Goal: Task Accomplishment & Management: Complete application form

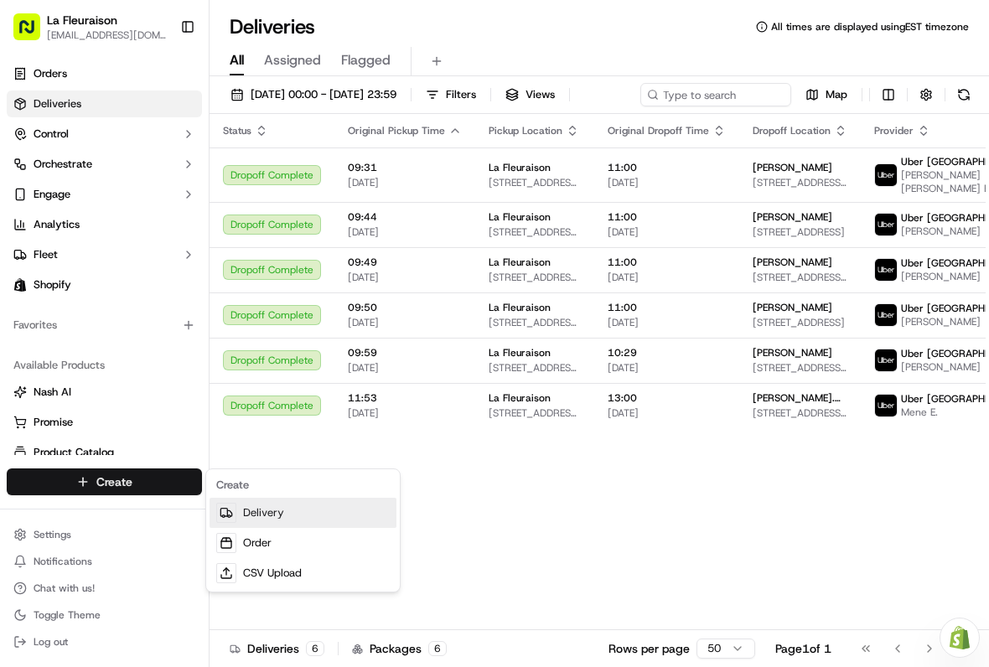
click at [258, 513] on link "Delivery" at bounding box center [303, 513] width 187 height 30
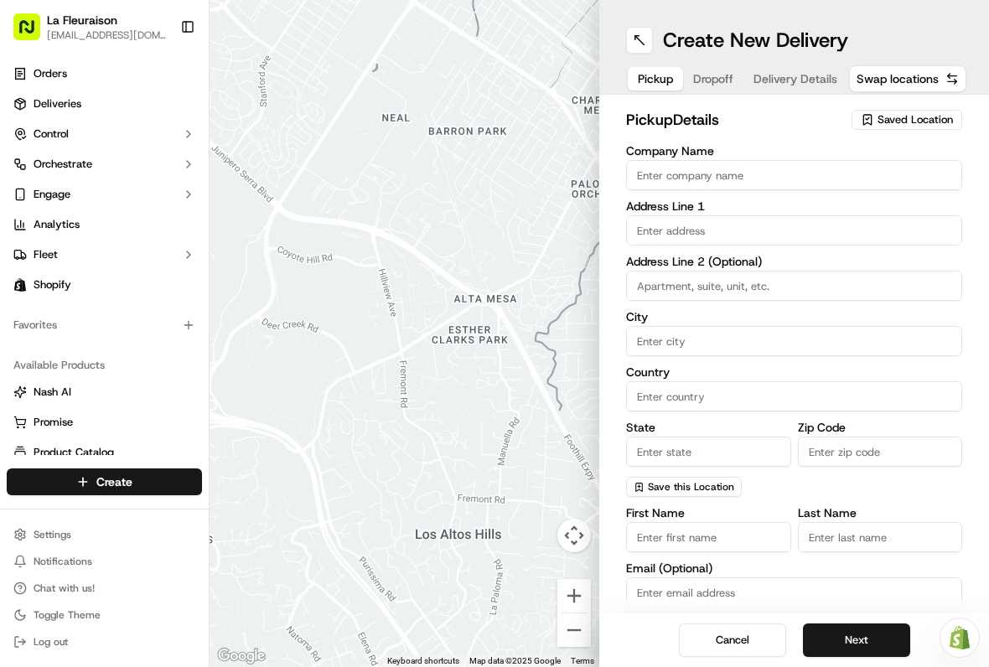
click at [911, 128] on div "Saved Location" at bounding box center [907, 120] width 111 height 20
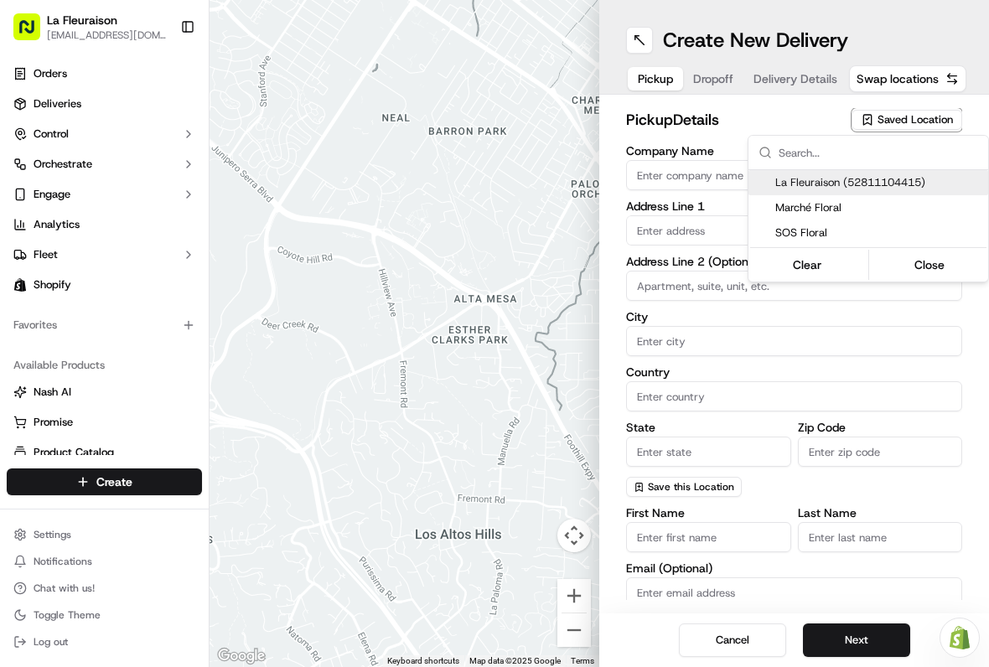
click at [883, 179] on span "La Fleuraison (52811104415)" at bounding box center [879, 182] width 206 height 15
type input "La Fleuraison"
type input "[GEOGRAPHIC_DATA]"
type input "CA"
type input "QC"
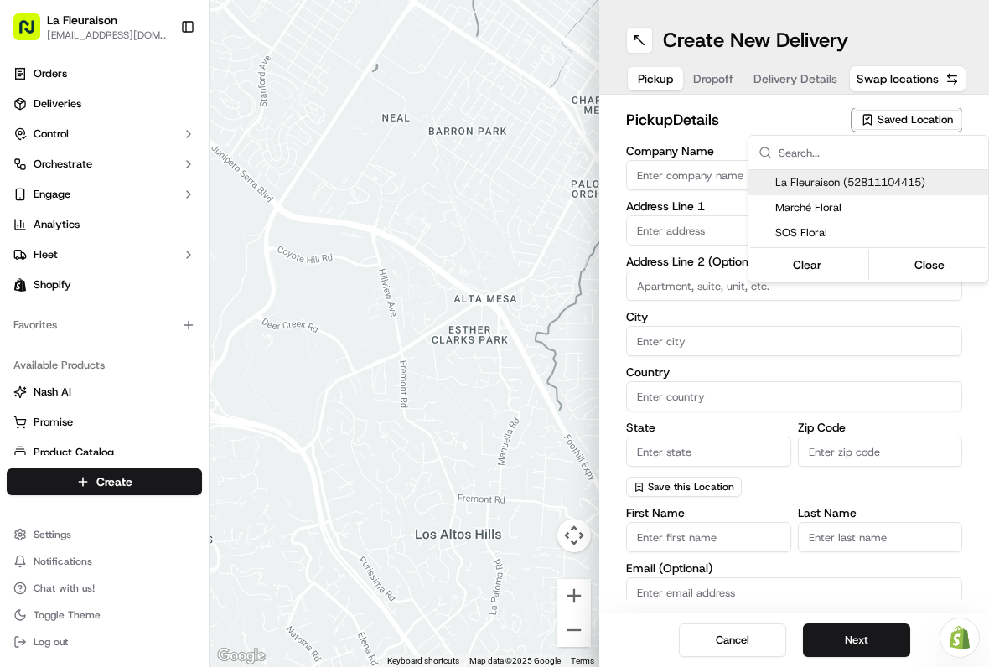
type input "H3H 1M4"
type input "[PHONE_NUMBER]"
type textarea "La Fleuraison"
type input "1970 [GEOGRAPHIC_DATA][PERSON_NAME]"
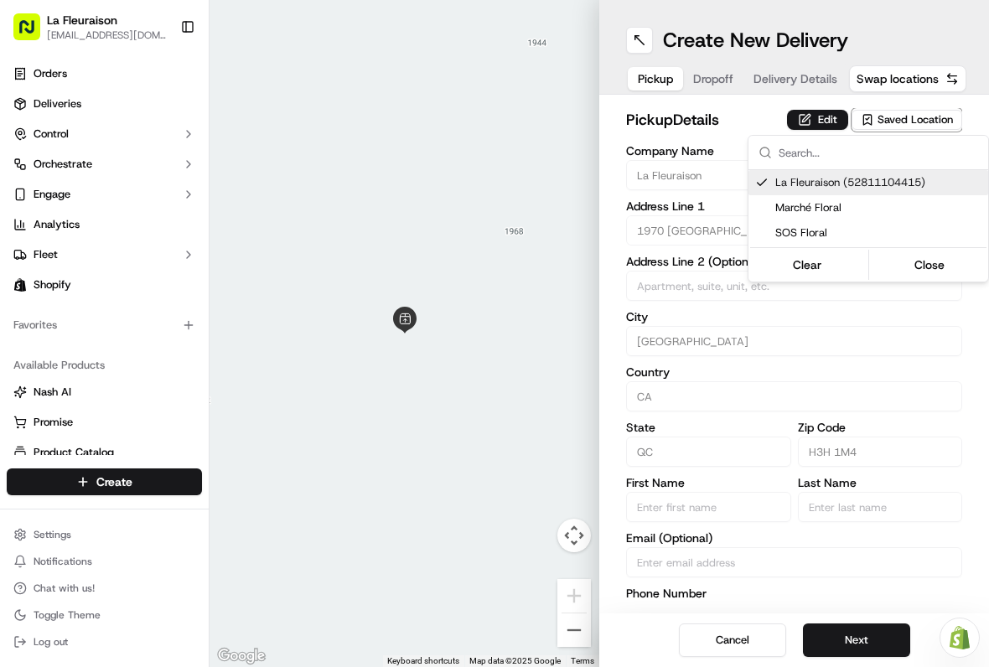
click at [861, 645] on html "La Fleuraison [EMAIL_ADDRESS][DOMAIN_NAME] Toggle Sidebar Orders Deliveries Con…" at bounding box center [494, 333] width 989 height 667
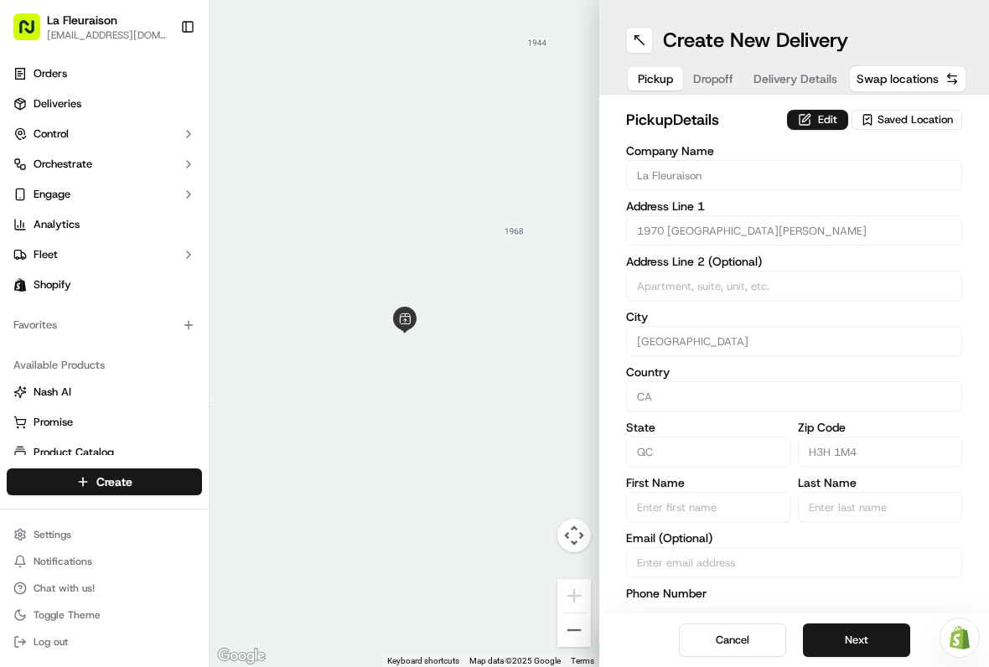
click at [861, 638] on button "Next" at bounding box center [856, 641] width 107 height 34
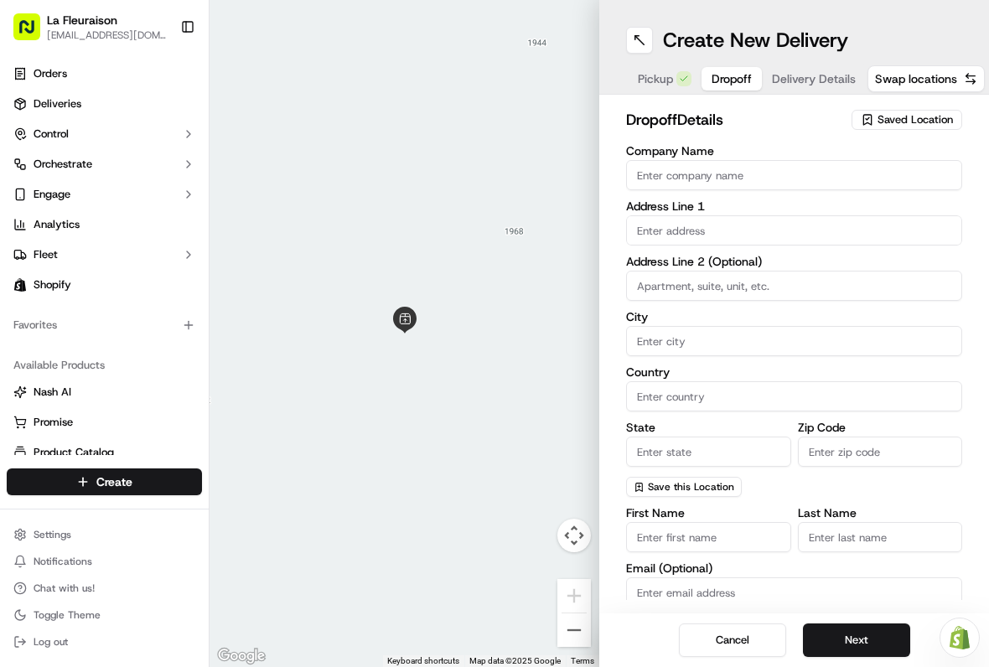
click at [816, 174] on input "Company Name" at bounding box center [794, 175] width 336 height 30
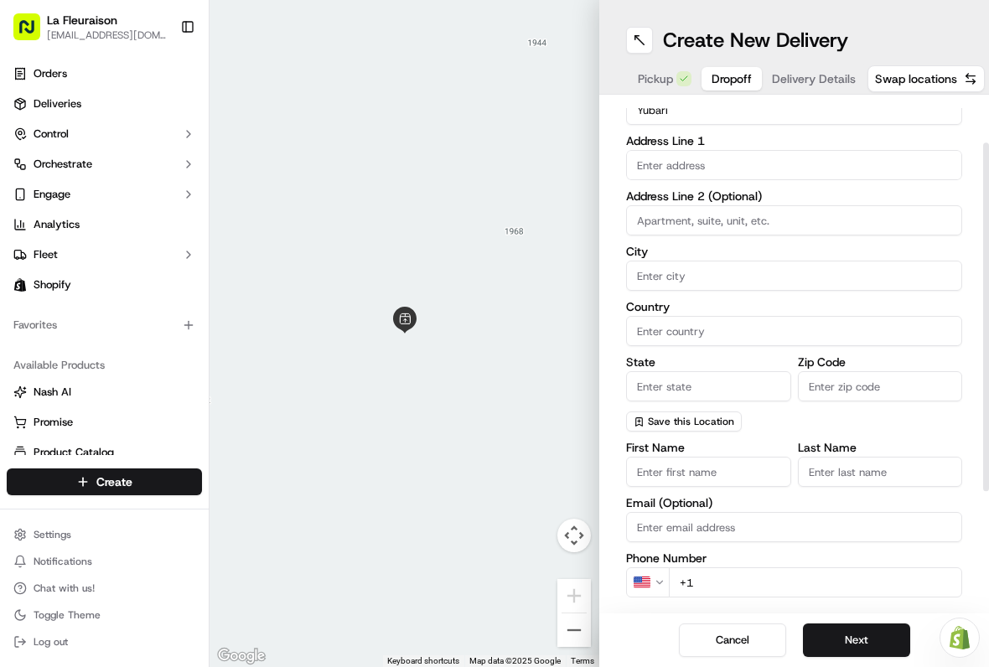
scroll to position [68, 0]
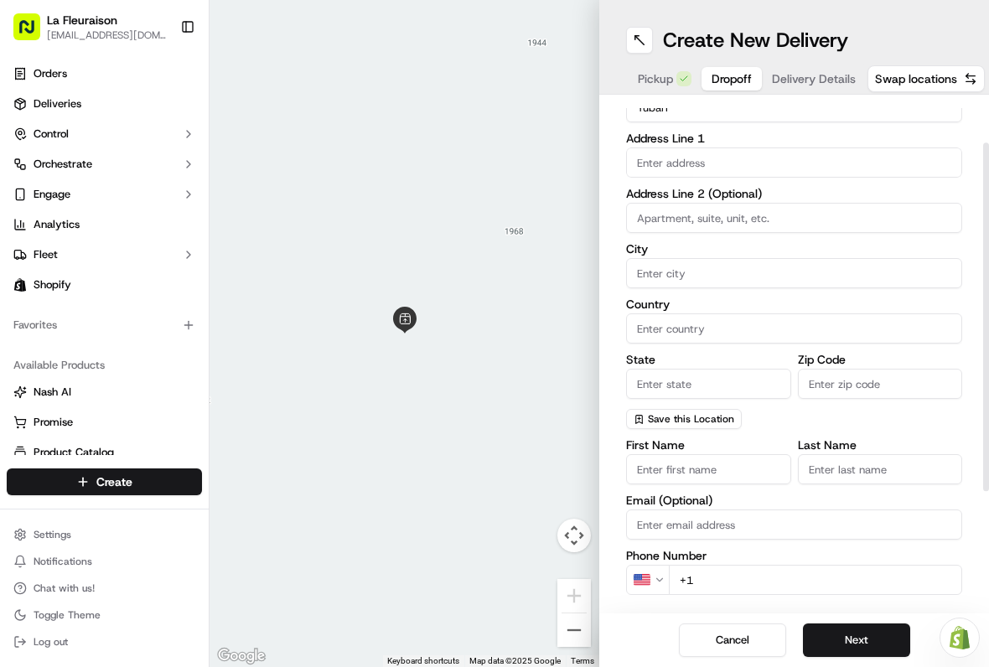
type input "Yubari"
click at [802, 164] on input "text" at bounding box center [794, 163] width 336 height 30
type input "5"
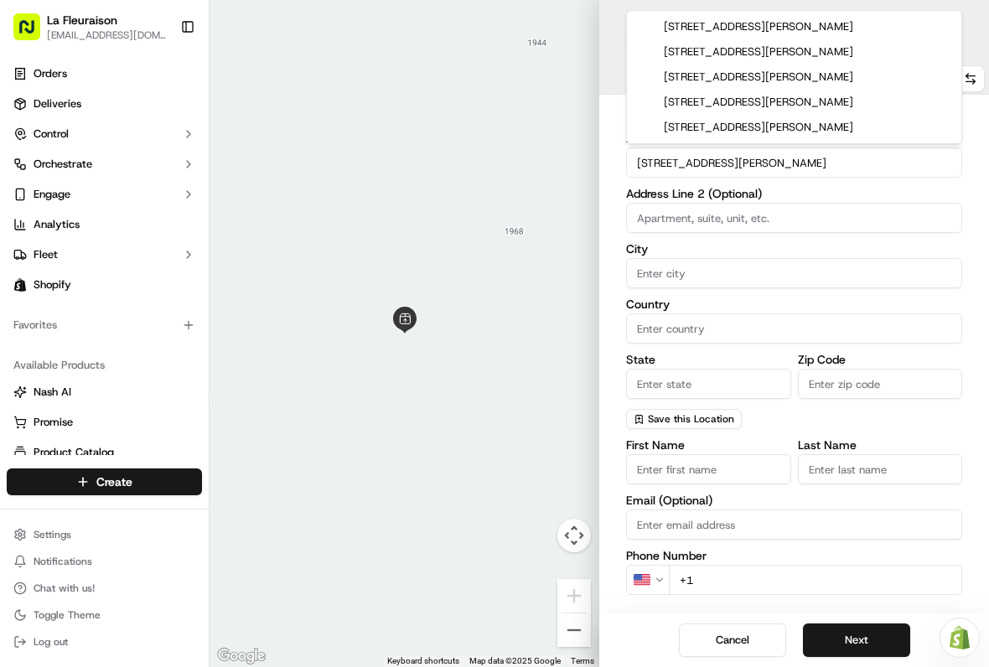
type input "[STREET_ADDRESS][PERSON_NAME]"
click at [731, 271] on input "City" at bounding box center [794, 273] width 336 height 30
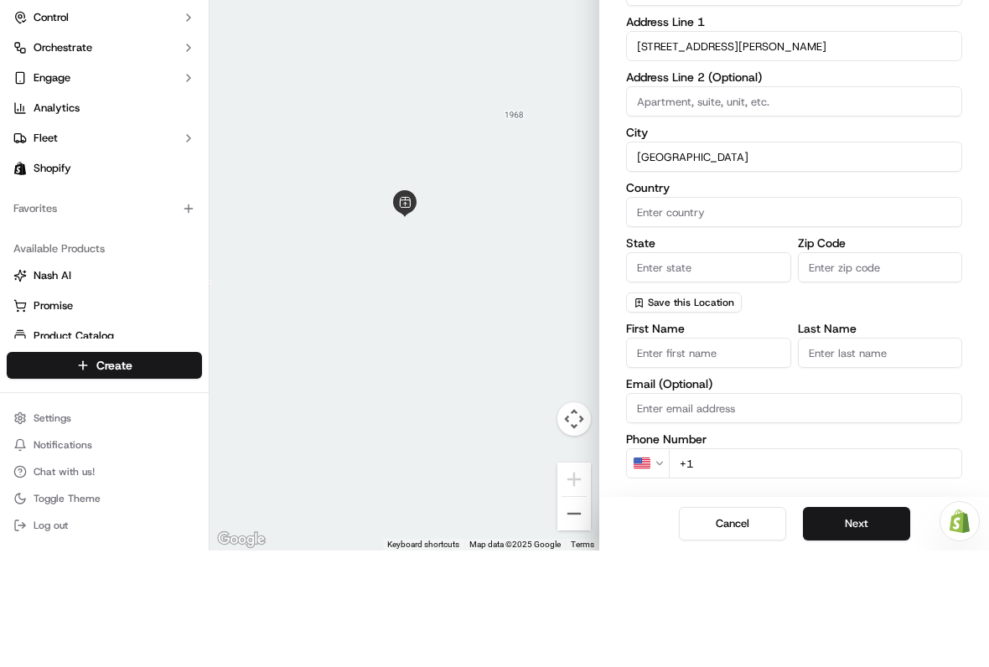
type input "[GEOGRAPHIC_DATA]"
click at [766, 314] on input "Country" at bounding box center [794, 329] width 336 height 30
type input "[GEOGRAPHIC_DATA]"
click at [730, 369] on input "State" at bounding box center [708, 384] width 165 height 30
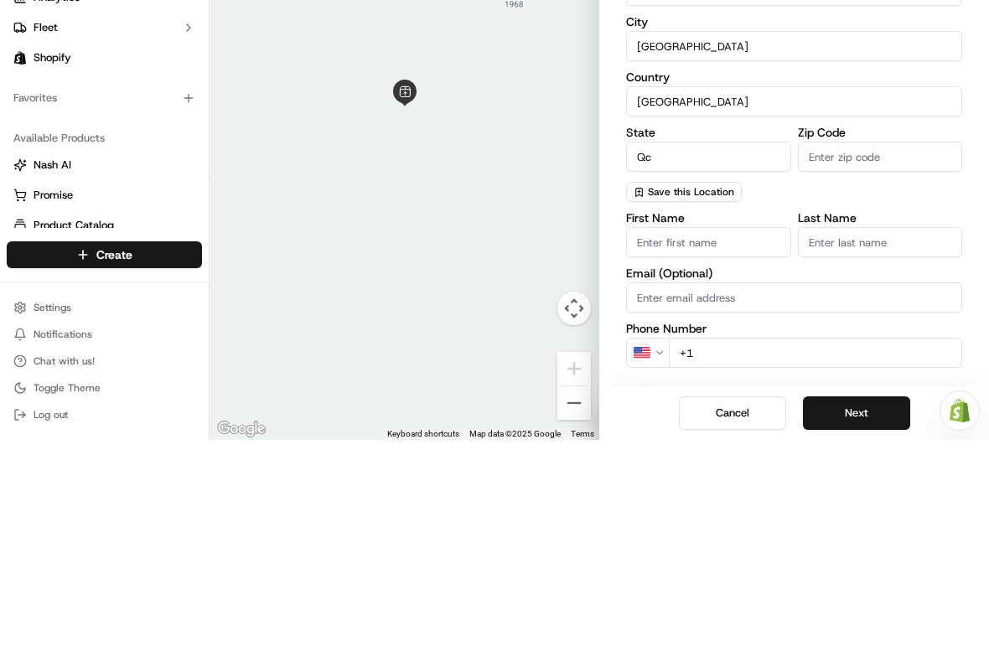
type input "Qc"
click at [886, 369] on input "Zip Code" at bounding box center [880, 384] width 165 height 30
type input "H2y 2e8"
click at [711, 454] on input "First Name" at bounding box center [708, 469] width 165 height 30
type input "Hanane"
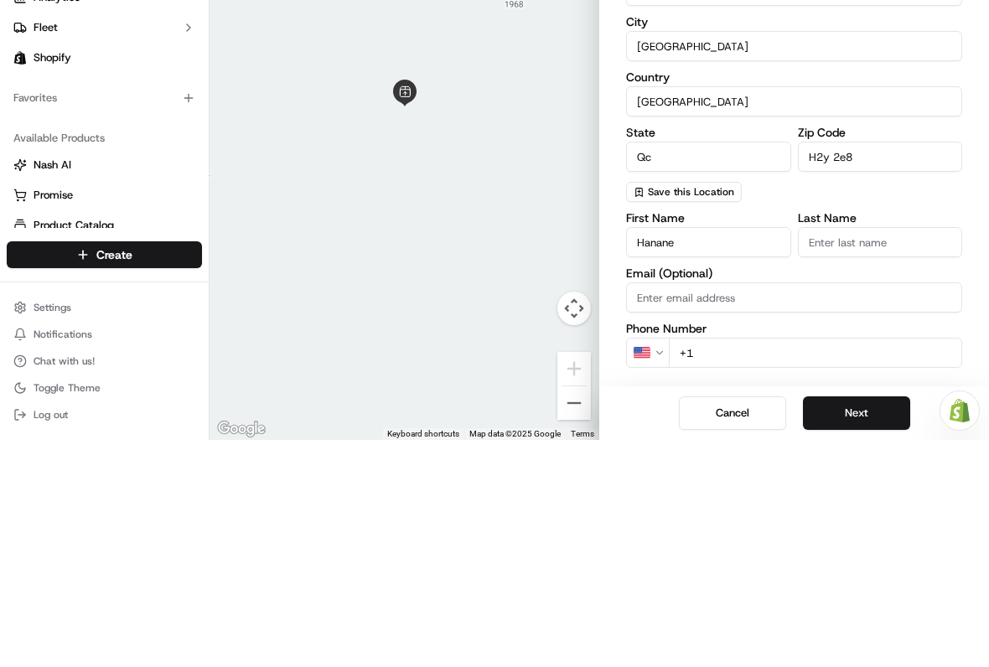
click at [885, 454] on input "Last Name" at bounding box center [880, 469] width 165 height 30
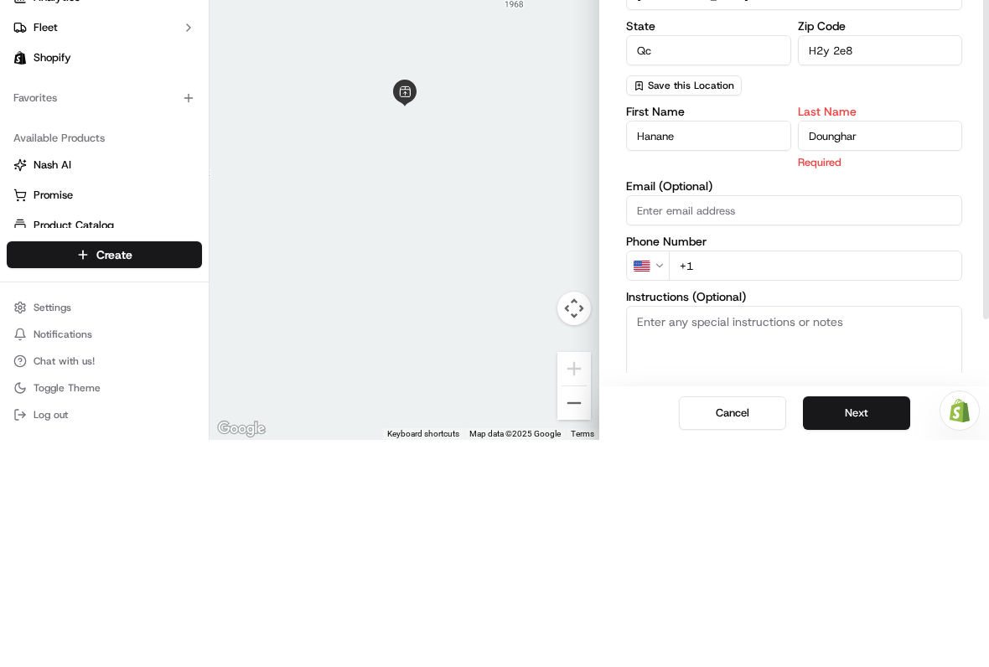
scroll to position [180, 0]
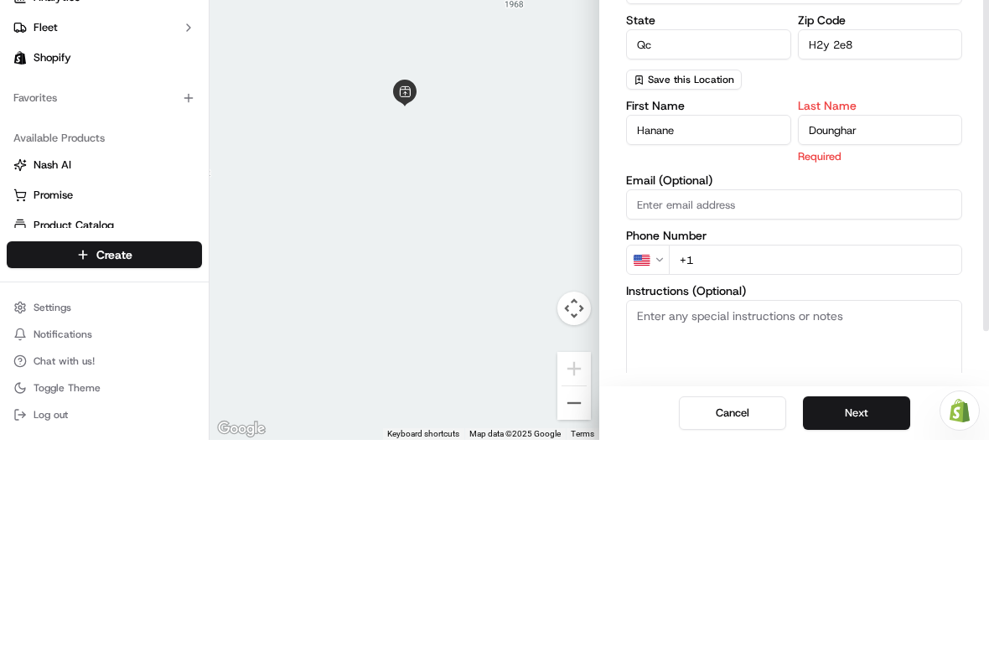
type input "Dounghar"
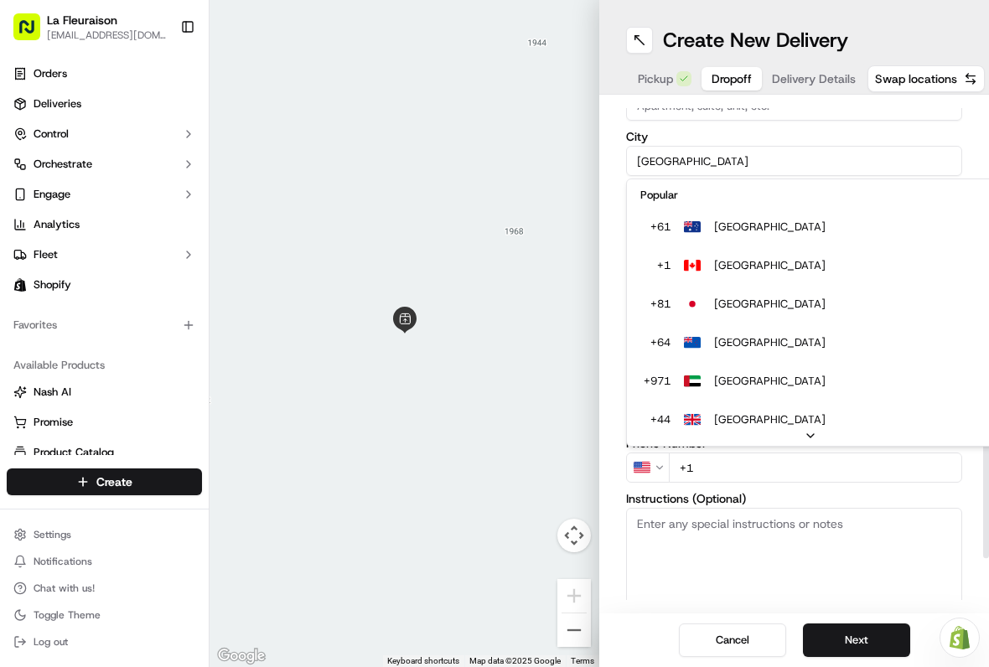
scroll to position [72, 0]
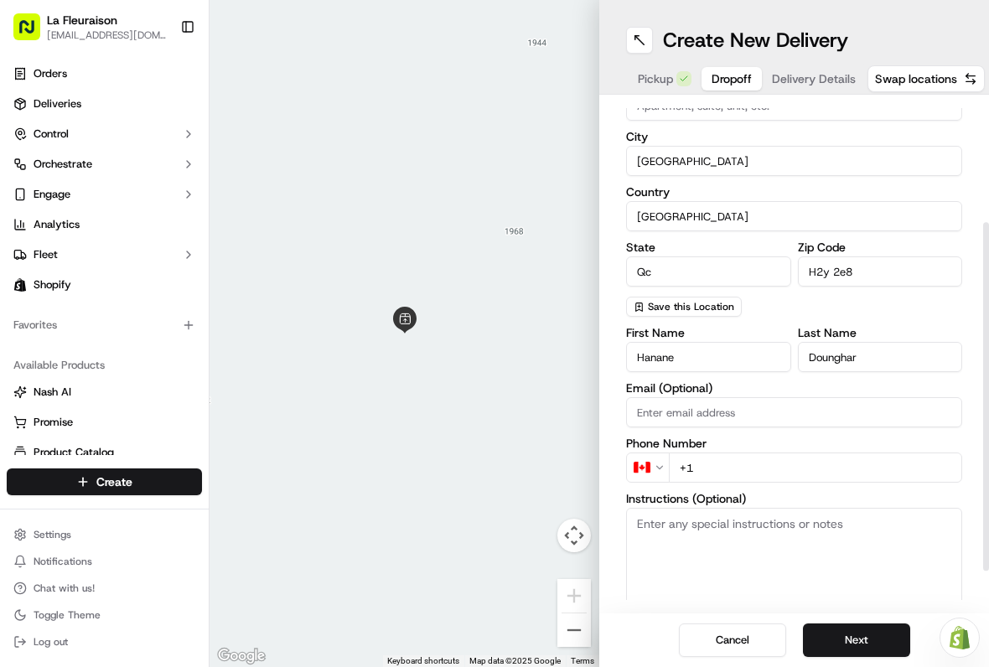
click at [739, 462] on input "+1" at bounding box center [815, 468] width 293 height 30
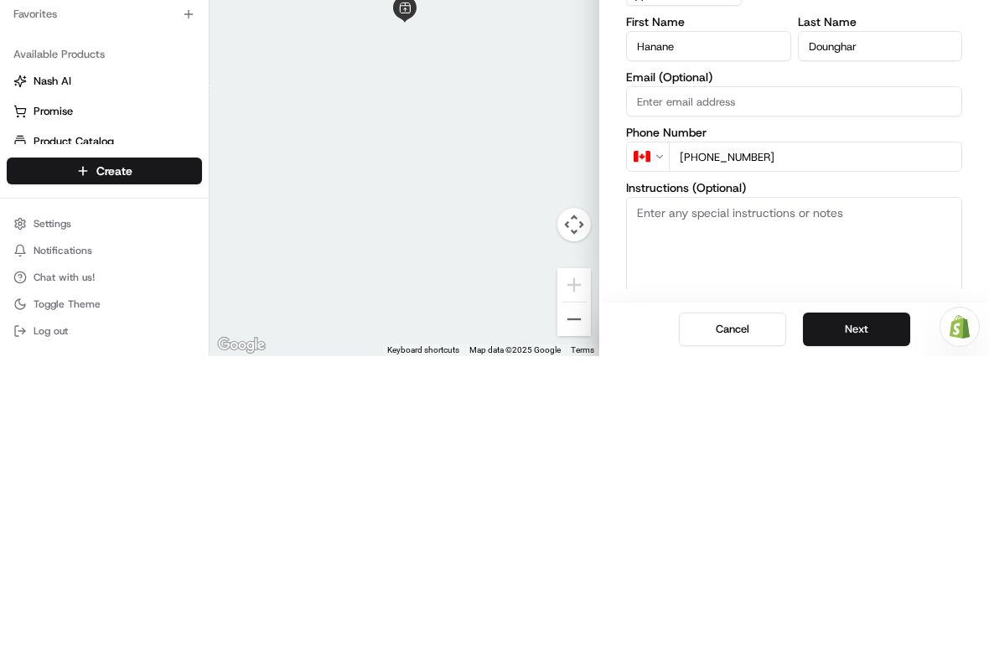
type input "[PHONE_NUMBER]"
click at [872, 508] on textarea "Instructions (Optional)" at bounding box center [794, 571] width 336 height 126
click at [711, 508] on textarea "Its a restaurant, just enter and ask the receptionist." at bounding box center [794, 571] width 336 height 126
click at [953, 508] on textarea "Its a restaurant( Yubari), just enter and ask the receptionist." at bounding box center [794, 571] width 336 height 126
type textarea "Its a restaurant( Yubari), just enter and ask the receptionist."
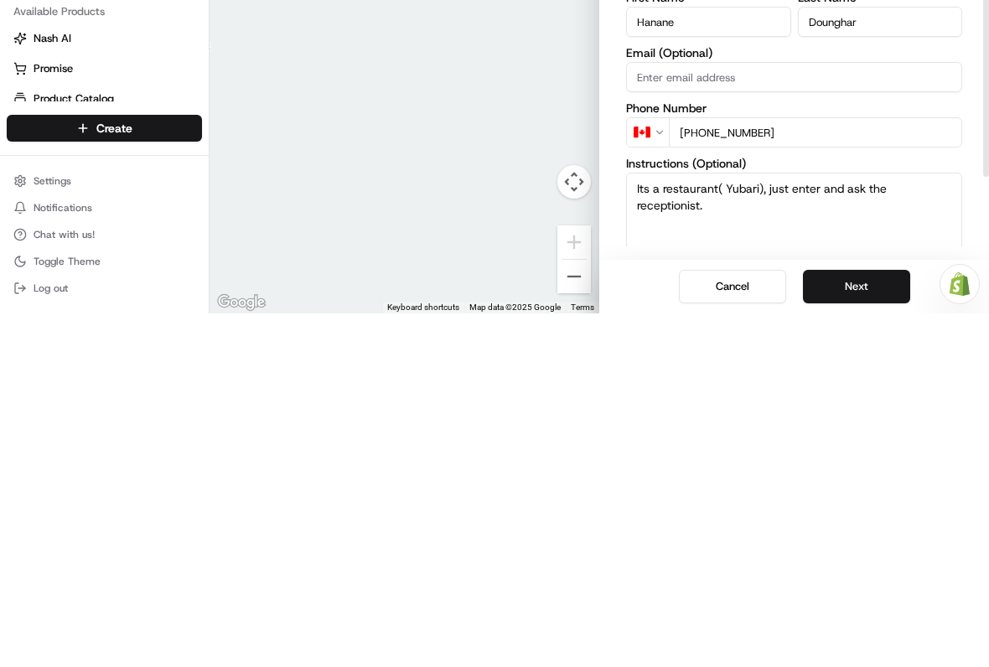
scroll to position [167, 0]
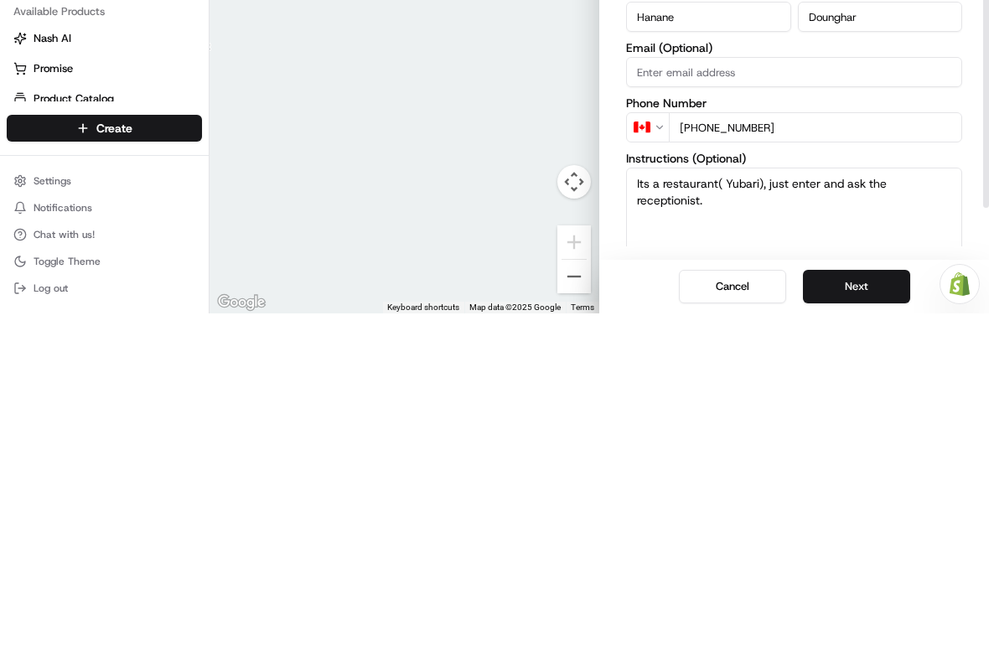
click at [852, 624] on button "Next" at bounding box center [856, 641] width 107 height 34
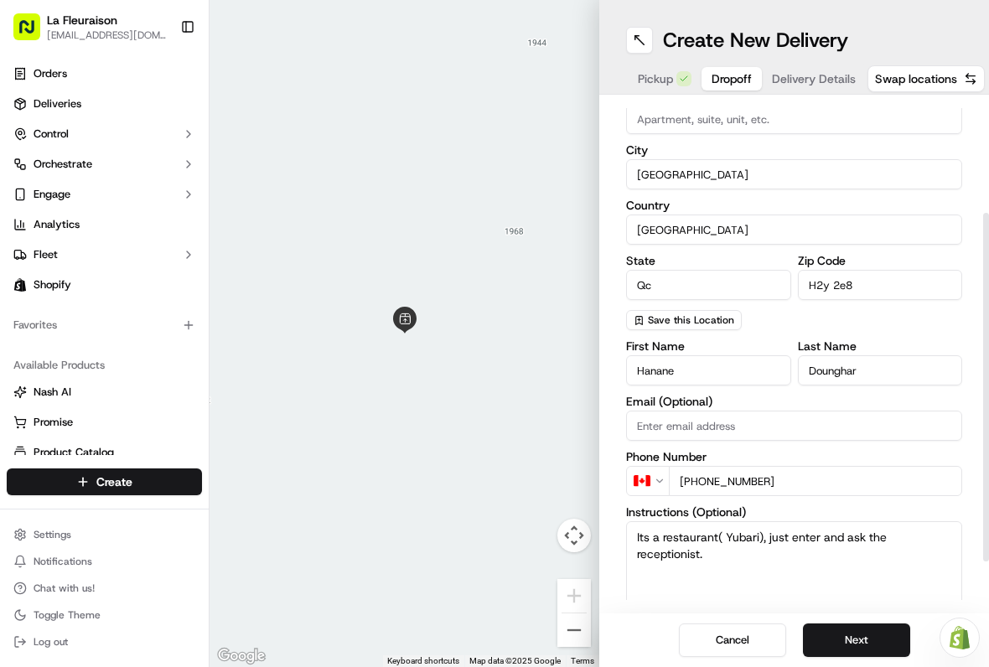
scroll to position [36, 0]
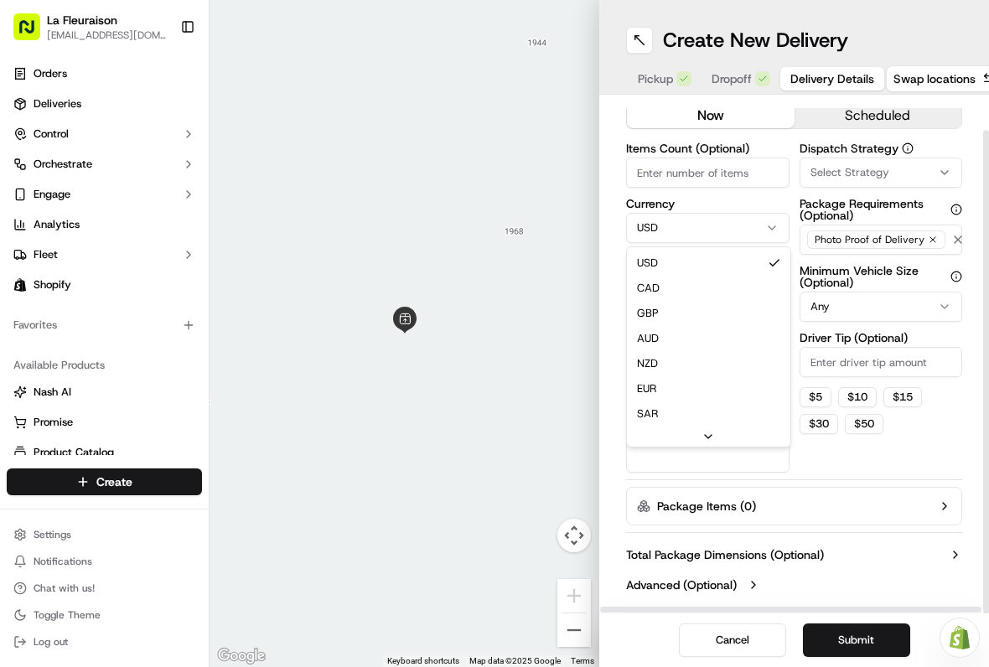
click at [765, 223] on html "La Fleuraison [EMAIL_ADDRESS][DOMAIN_NAME] Toggle Sidebar Orders Deliveries Con…" at bounding box center [494, 333] width 989 height 667
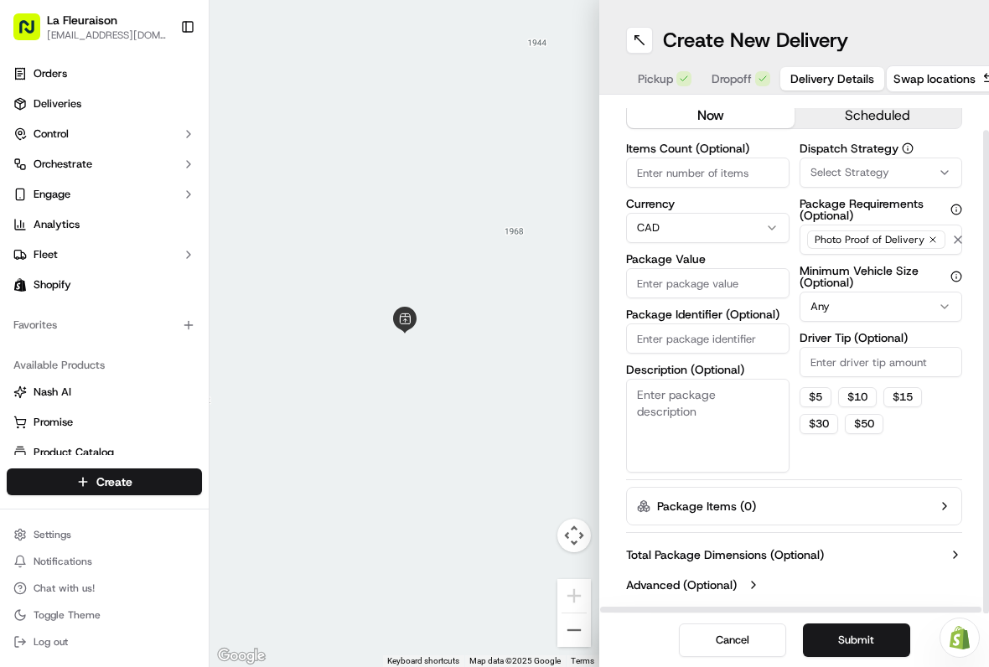
click at [750, 287] on input "Package Value" at bounding box center [708, 283] width 164 height 30
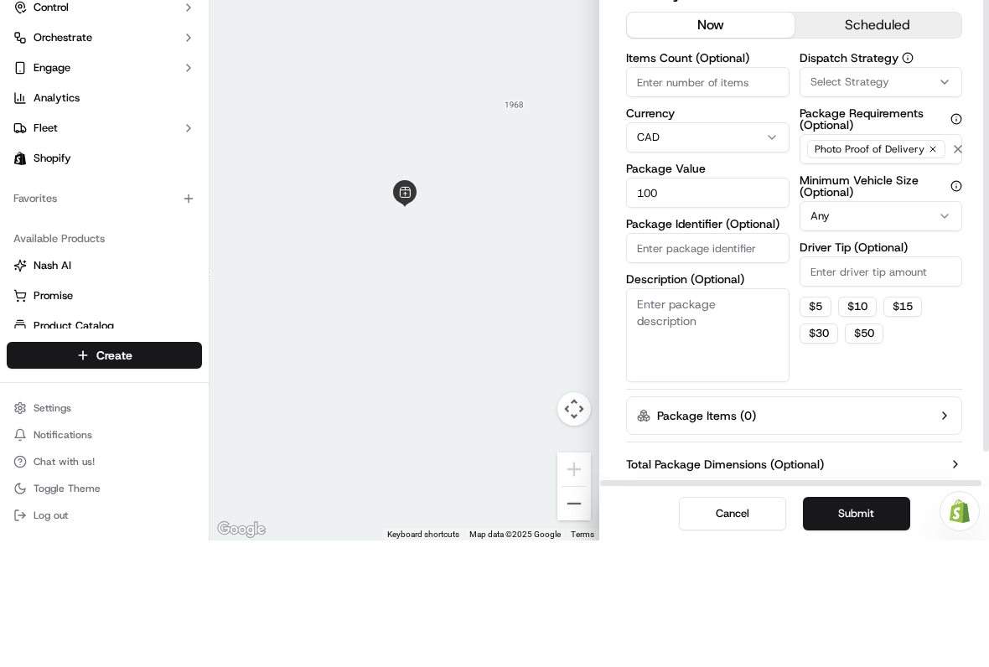
scroll to position [-2, 0]
type input "100"
click at [901, 139] on button "scheduled" at bounding box center [879, 151] width 168 height 25
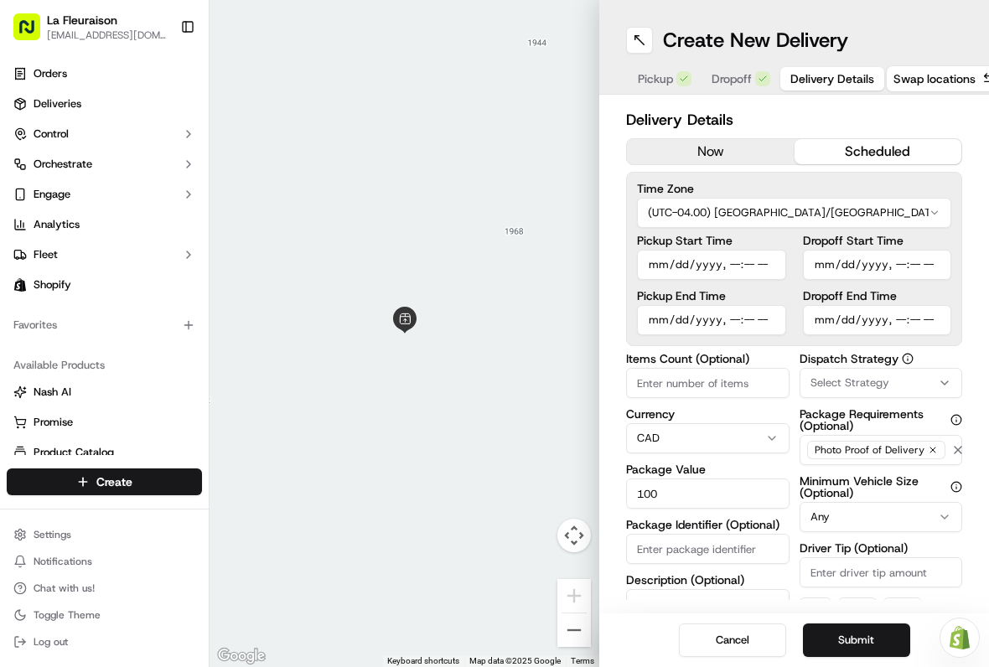
click at [732, 260] on input "Pickup Start Time" at bounding box center [711, 265] width 149 height 30
type input "[DATE]T17:30"
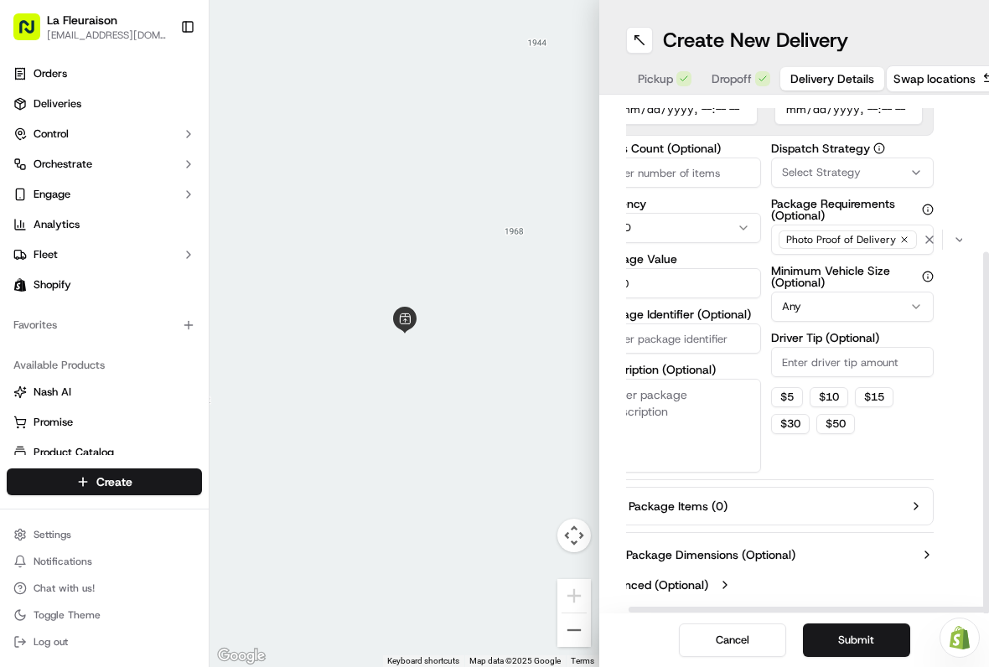
scroll to position [214, 29]
click at [860, 641] on button "Submit" at bounding box center [856, 641] width 107 height 34
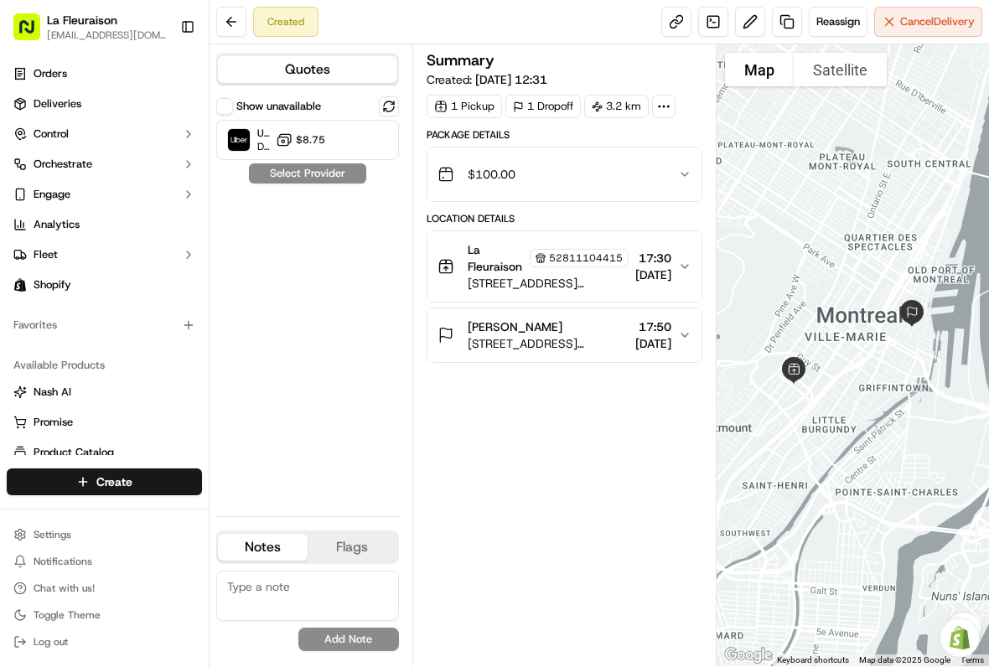
click at [336, 169] on div "Show unavailable Uber [GEOGRAPHIC_DATA] Dropoff ETA 5 hours $8.75 Select Provid…" at bounding box center [307, 299] width 183 height 407
click at [330, 139] on div "Uber Canada Dropoff ETA 5 hours $8.75" at bounding box center [307, 140] width 183 height 40
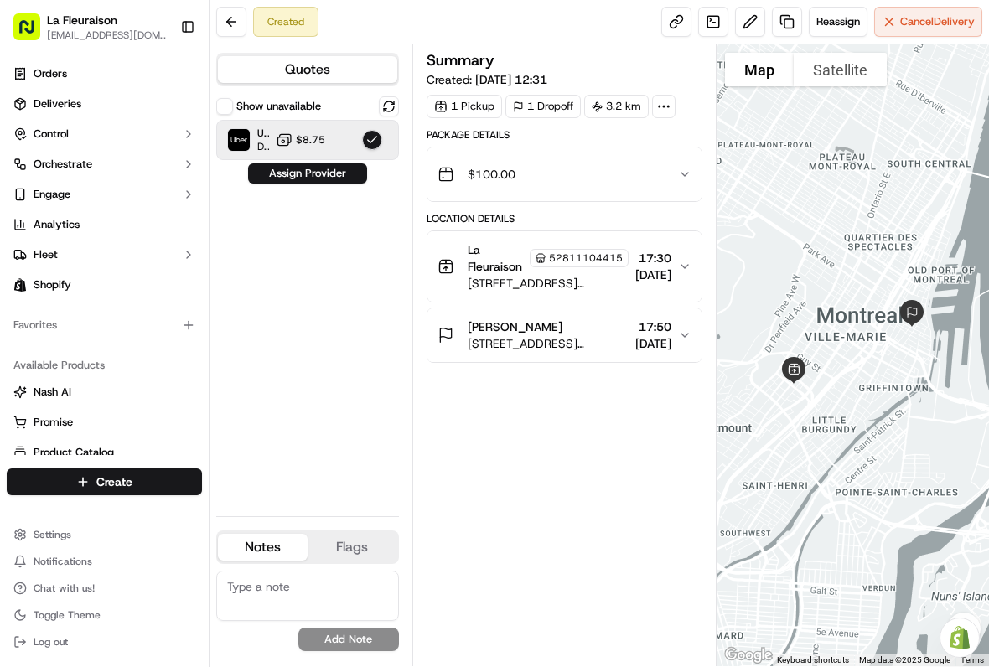
click at [323, 178] on button "Assign Provider" at bounding box center [307, 174] width 119 height 20
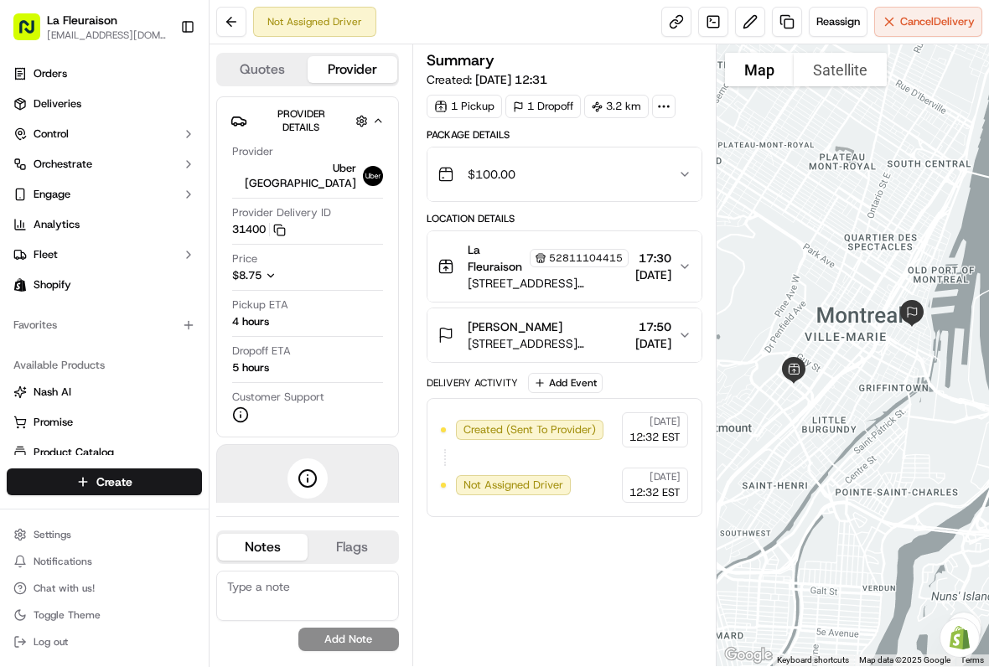
click at [74, 102] on span "Deliveries" at bounding box center [58, 103] width 48 height 15
